Goal: Transaction & Acquisition: Purchase product/service

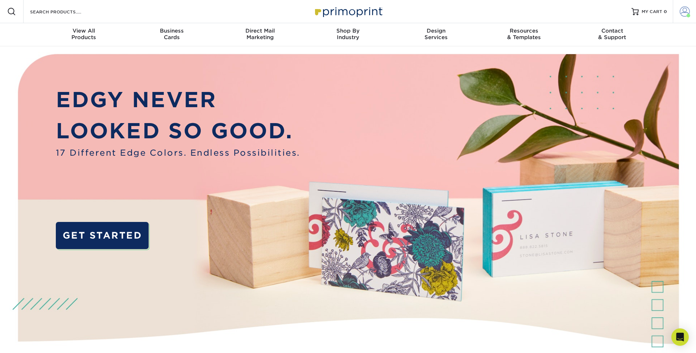
click at [688, 12] on span at bounding box center [685, 12] width 10 height 10
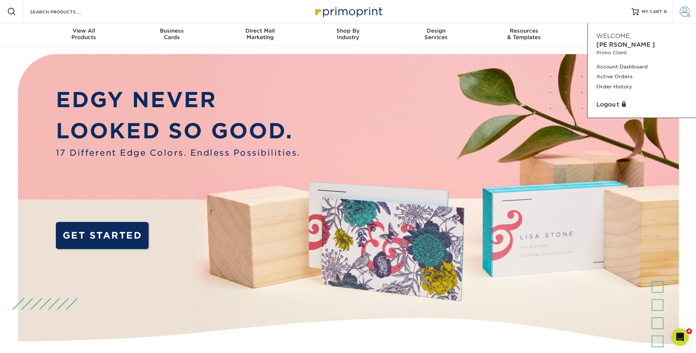
click at [688, 12] on span at bounding box center [685, 12] width 10 height 10
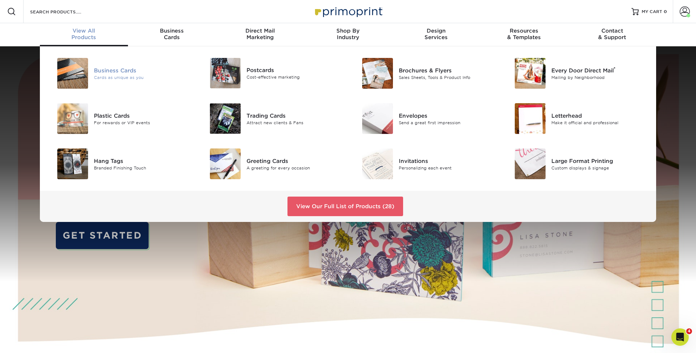
click at [111, 71] on div "Business Cards" at bounding box center [142, 70] width 96 height 8
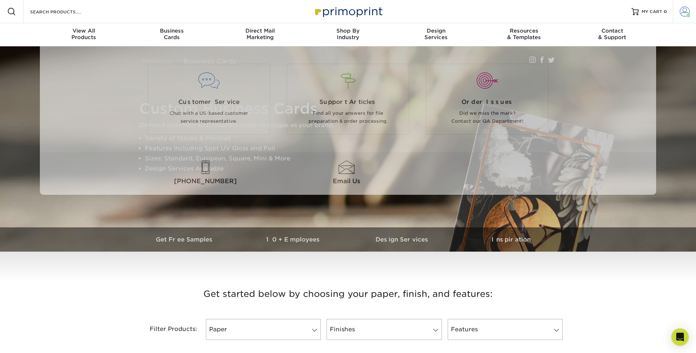
click at [683, 13] on span at bounding box center [685, 12] width 10 height 10
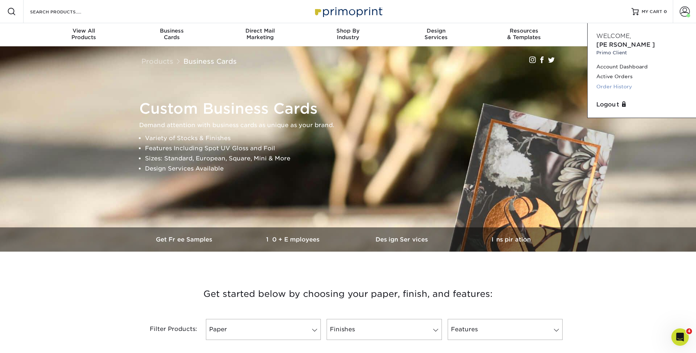
click at [612, 82] on link "Order History" at bounding box center [641, 87] width 91 height 10
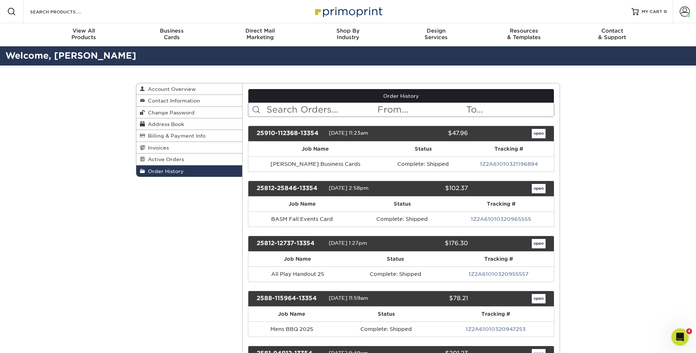
click at [537, 130] on link "open" at bounding box center [539, 133] width 14 height 9
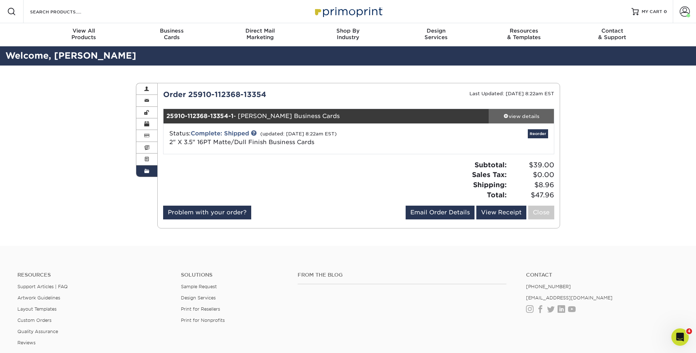
click at [512, 119] on div "view details" at bounding box center [521, 116] width 65 height 7
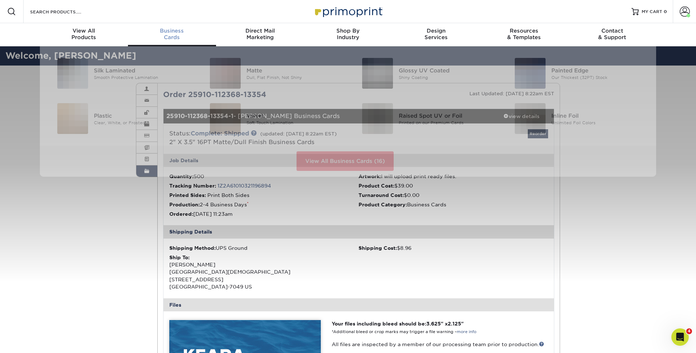
scroll to position [-1, 0]
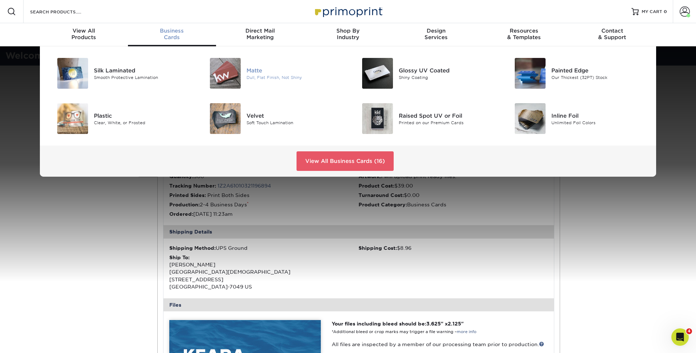
click at [273, 74] on div "Matte" at bounding box center [295, 70] width 96 height 8
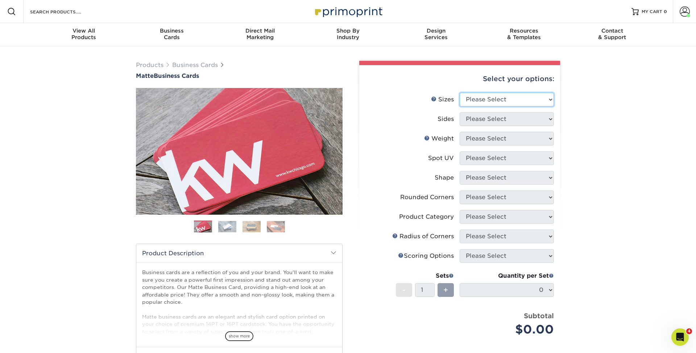
select select "2.00x3.50"
select select "13abbda7-1d64-4f25-8bb2-c179b224825d"
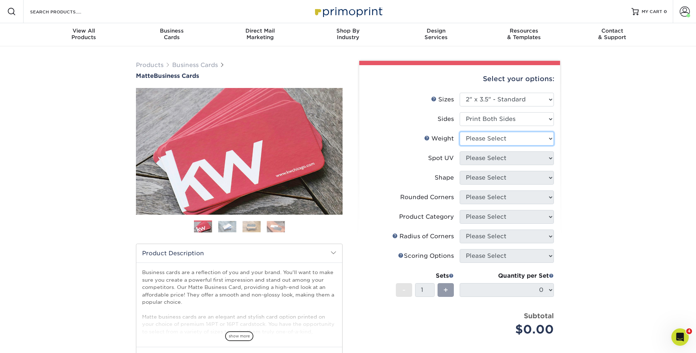
select select "16PT"
